Goal: Task Accomplishment & Management: Manage account settings

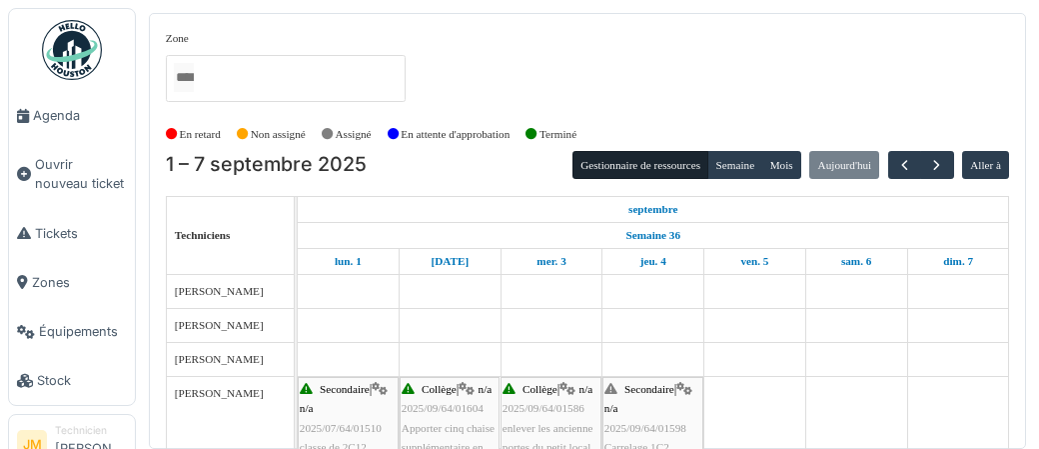
click at [73, 58] on img at bounding box center [72, 50] width 60 height 60
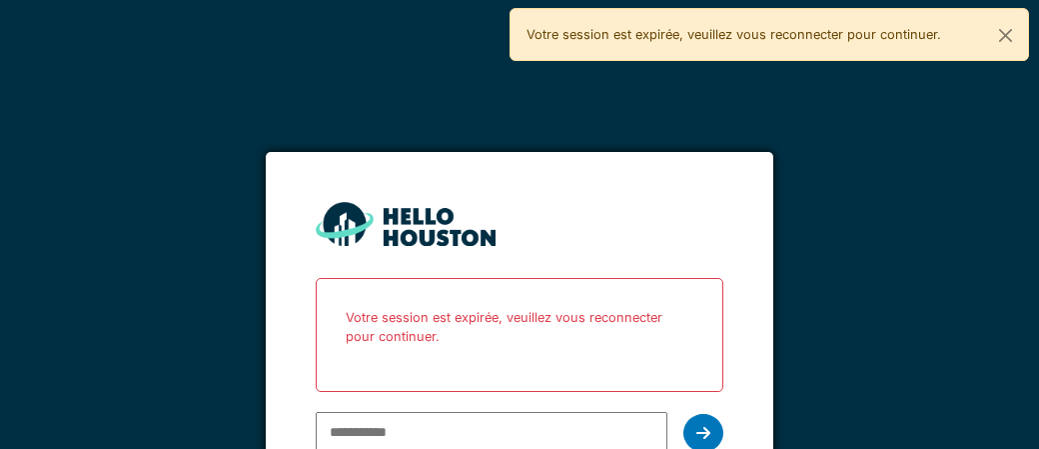
scroll to position [41, 0]
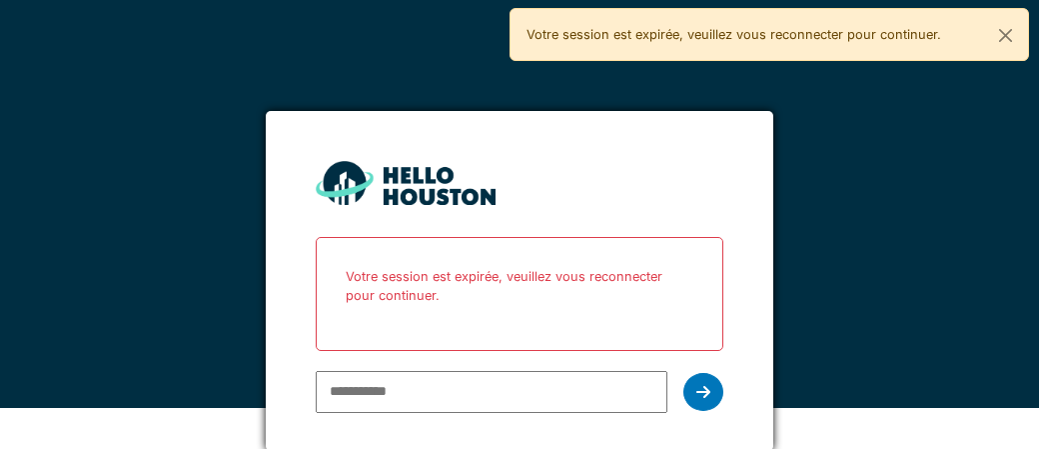
click at [406, 392] on input "email" at bounding box center [491, 392] width 351 height 42
type input "**********"
click at [704, 396] on icon at bounding box center [704, 392] width 14 height 16
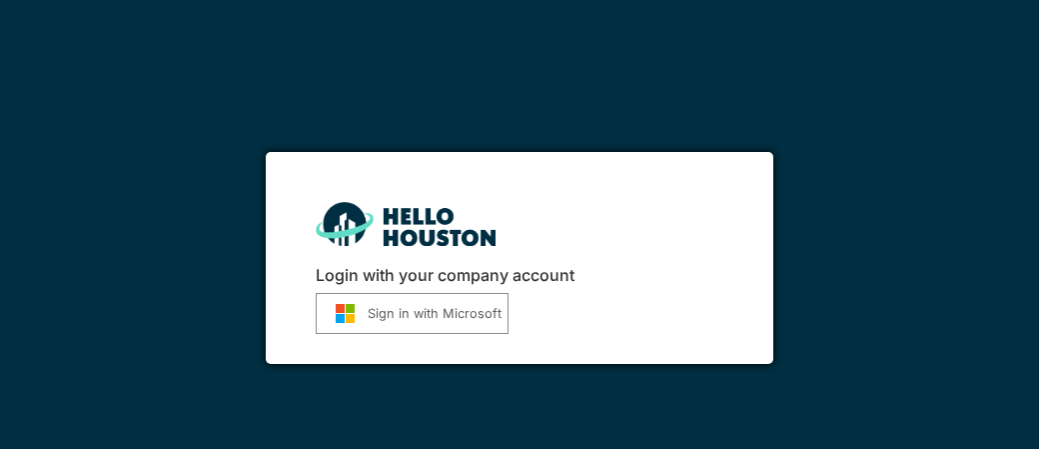
click at [444, 321] on button "Sign in with Microsoft" at bounding box center [412, 313] width 193 height 41
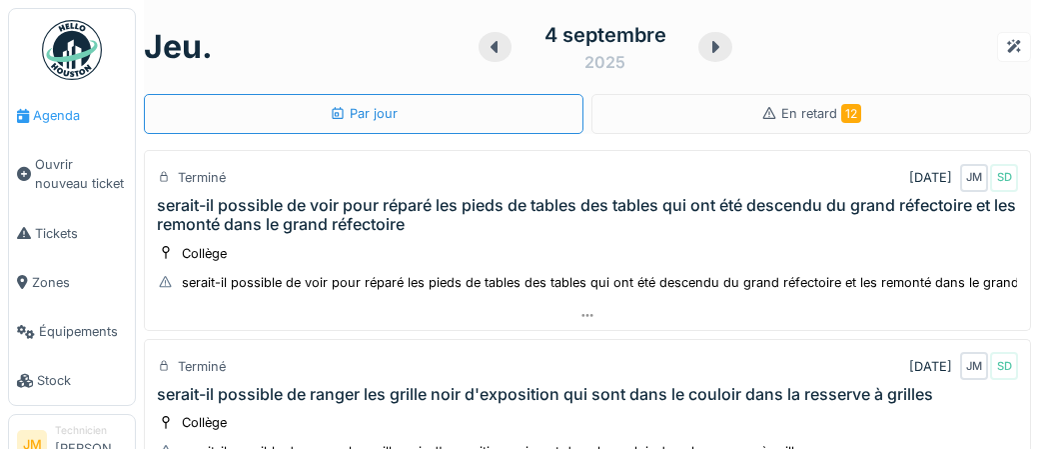
click at [54, 114] on span "Agenda" at bounding box center [80, 115] width 94 height 19
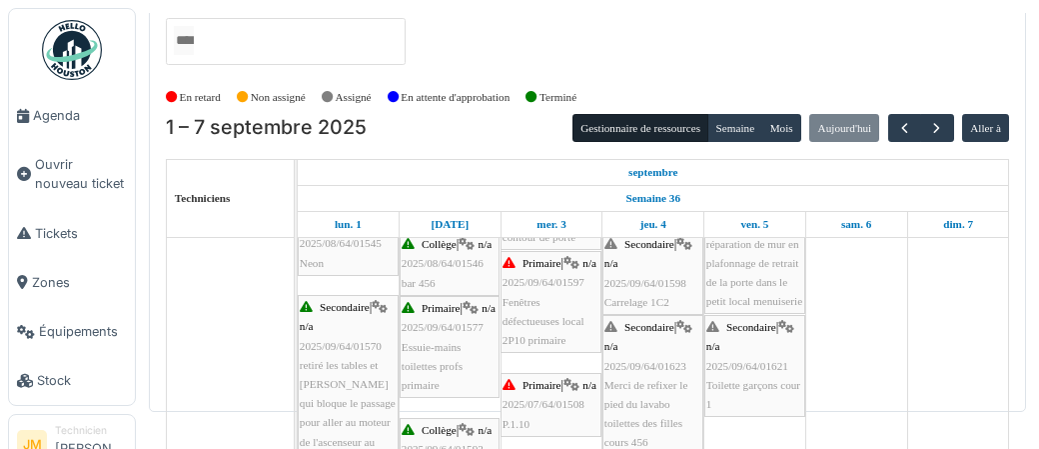
click at [547, 328] on div "Primaire | n/a 2025/09/64/01597 Fenêtres défectueuses local 2P10 primaire" at bounding box center [551, 302] width 97 height 96
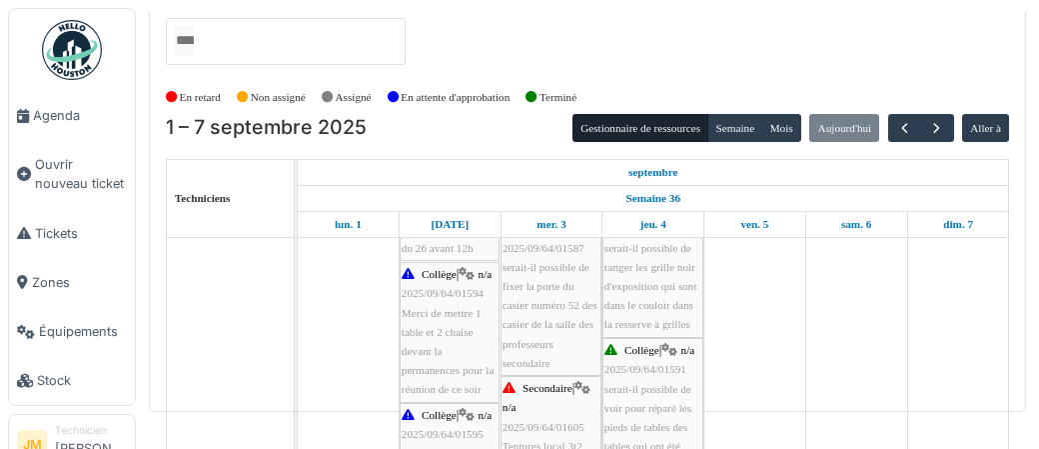
scroll to position [873, 0]
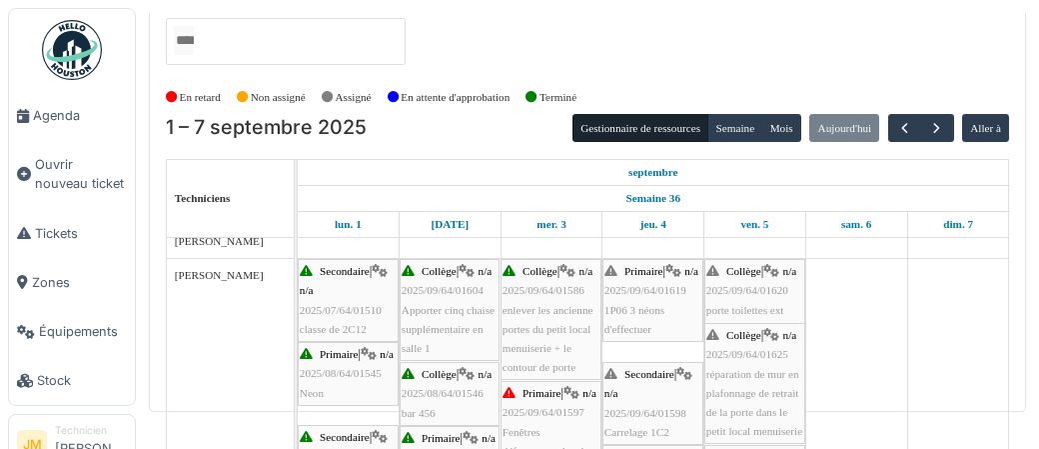
click at [645, 330] on span "1P06 3 néons d'effectuer" at bounding box center [635, 319] width 60 height 31
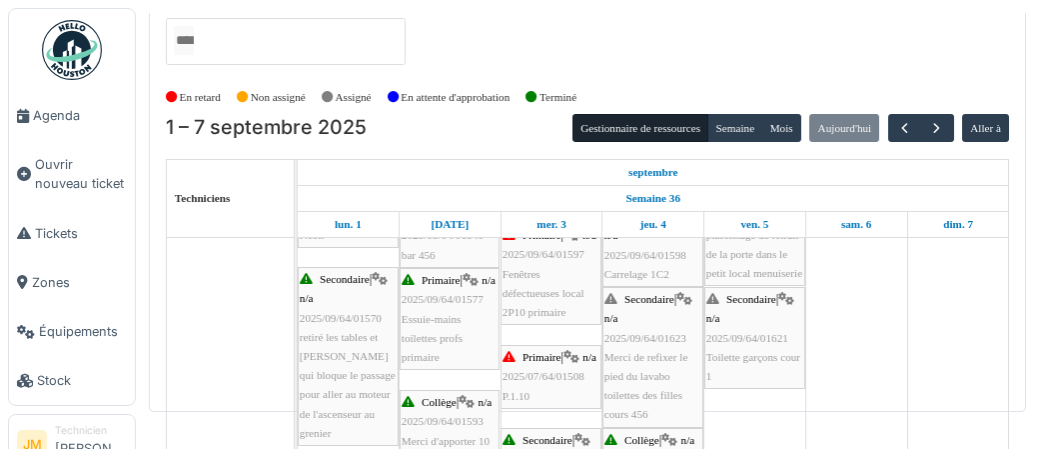
scroll to position [639, 0]
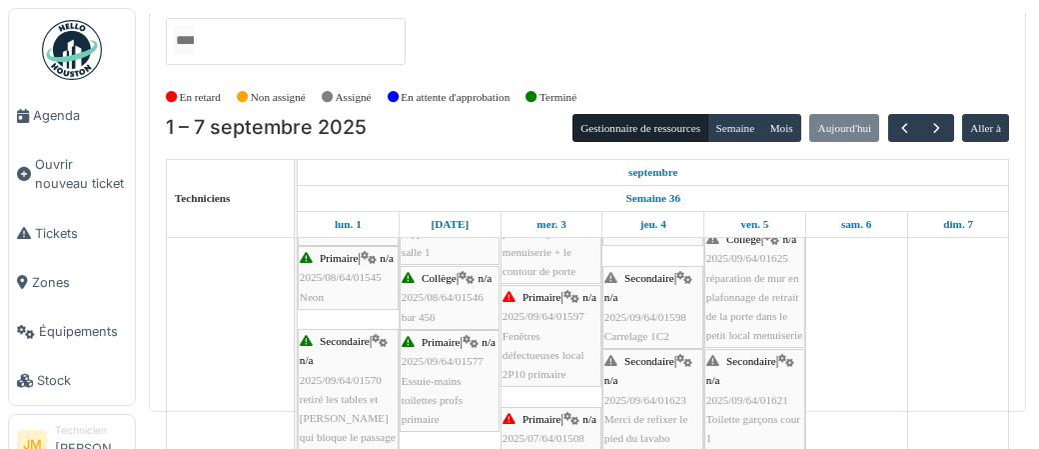
click at [529, 380] on span "Fenêtres défectueuses local 2P10 primaire" at bounding box center [544, 355] width 82 height 50
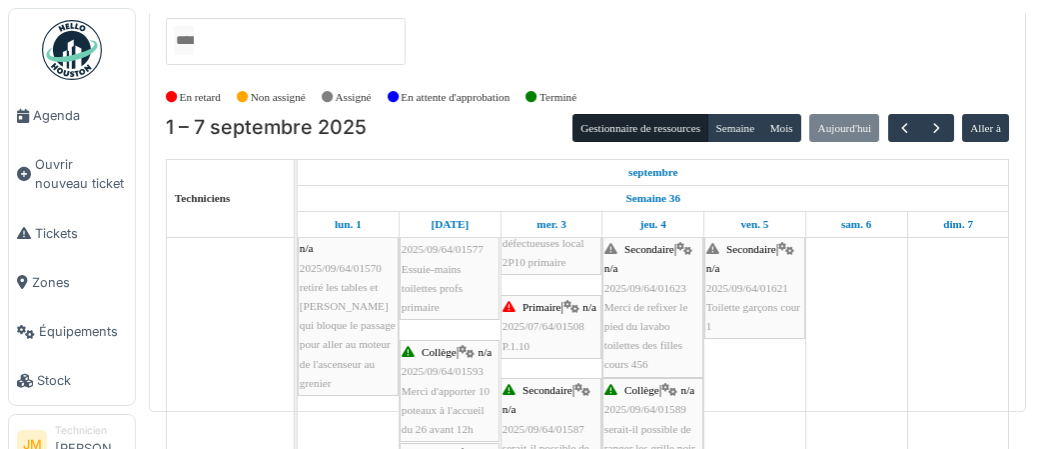
click at [622, 342] on span "Merci de refixer le pied du lavabo toilettes des filles cours 456" at bounding box center [647, 336] width 84 height 70
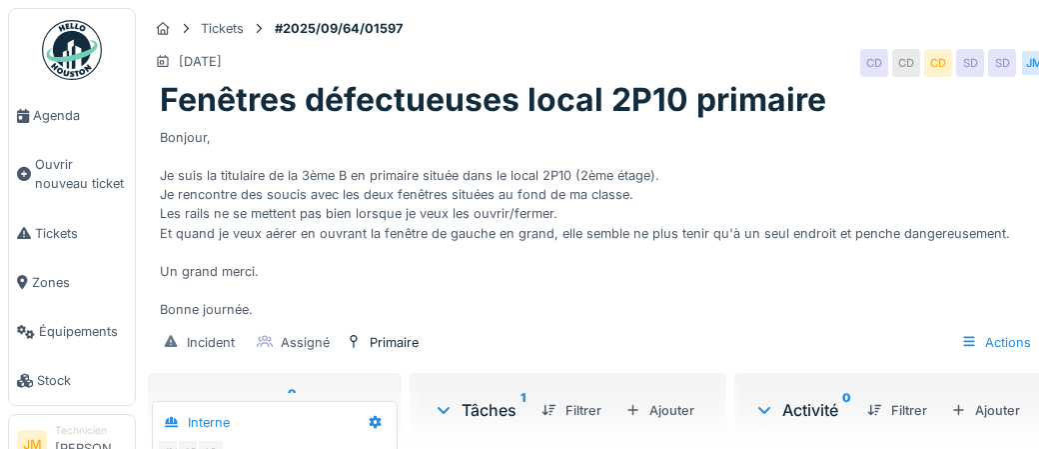
scroll to position [21, 0]
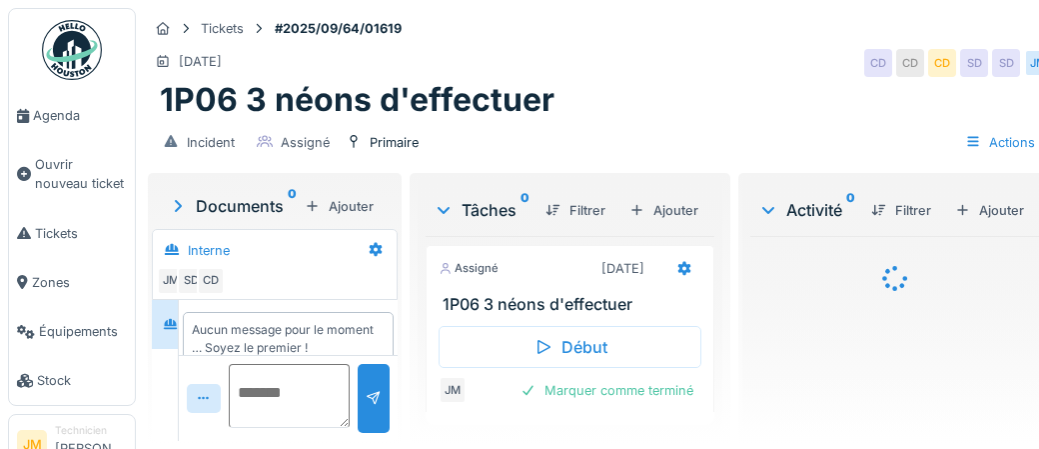
scroll to position [22, 0]
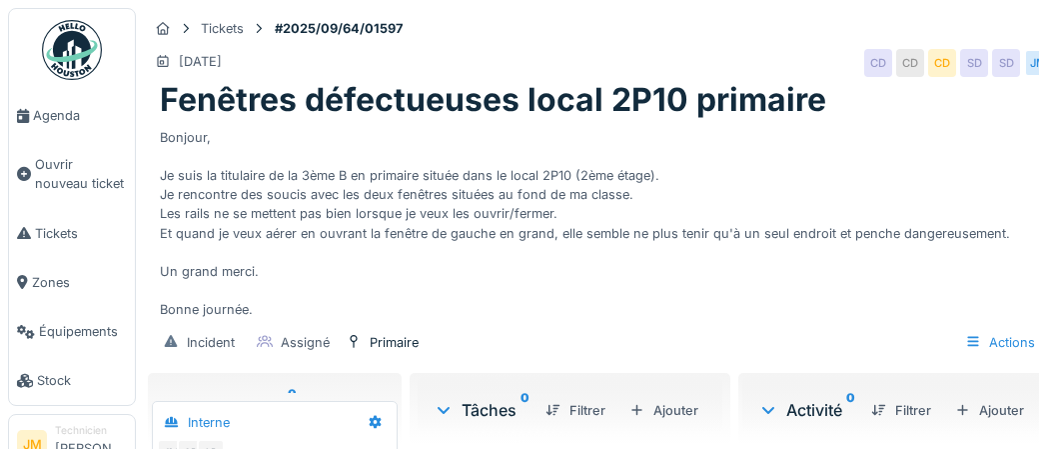
scroll to position [76, 0]
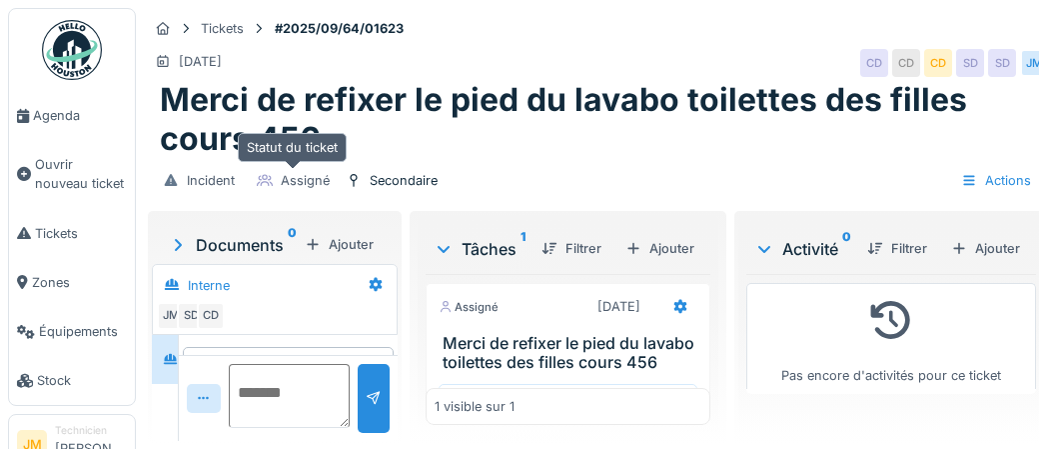
scroll to position [57, 0]
